Goal: Check status: Check status

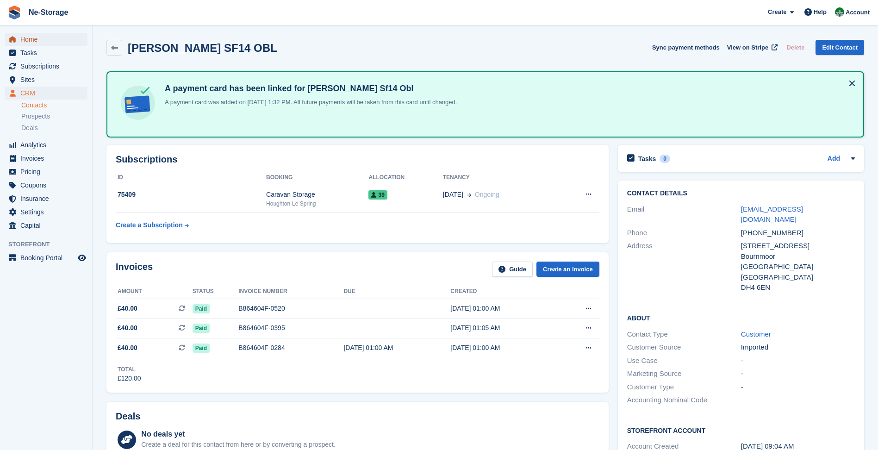
drag, startPoint x: 0, startPoint y: 0, endPoint x: 57, endPoint y: 38, distance: 68.4
click at [57, 38] on span "Home" at bounding box center [48, 39] width 56 height 13
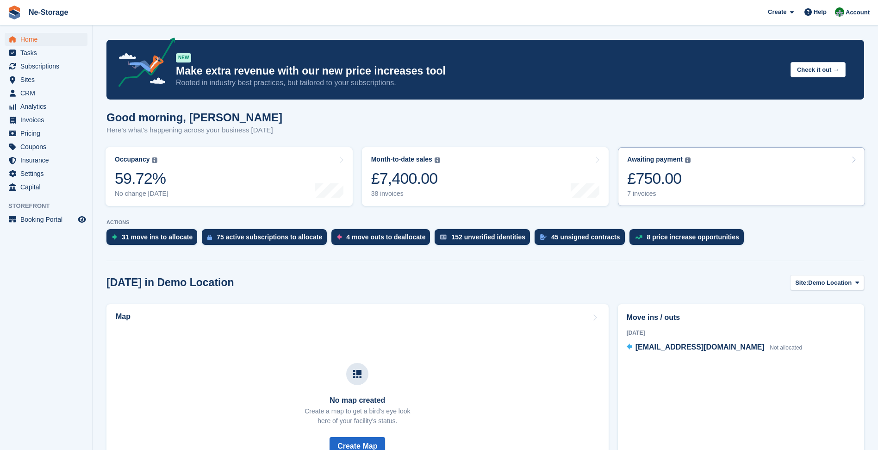
click at [753, 205] on link "Awaiting payment The total outstanding balance on all open invoices. £750.00 7 …" at bounding box center [741, 176] width 247 height 59
